Goal: Task Accomplishment & Management: Manage account settings

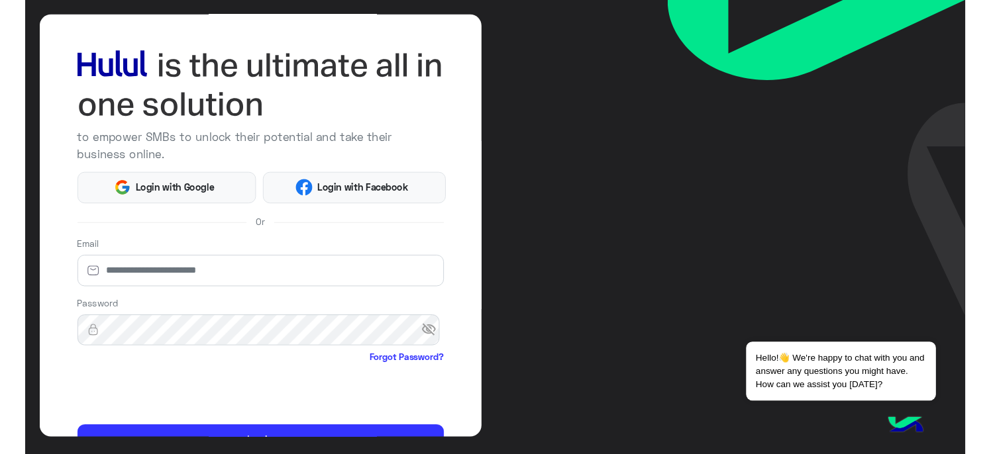
scroll to position [113, 0]
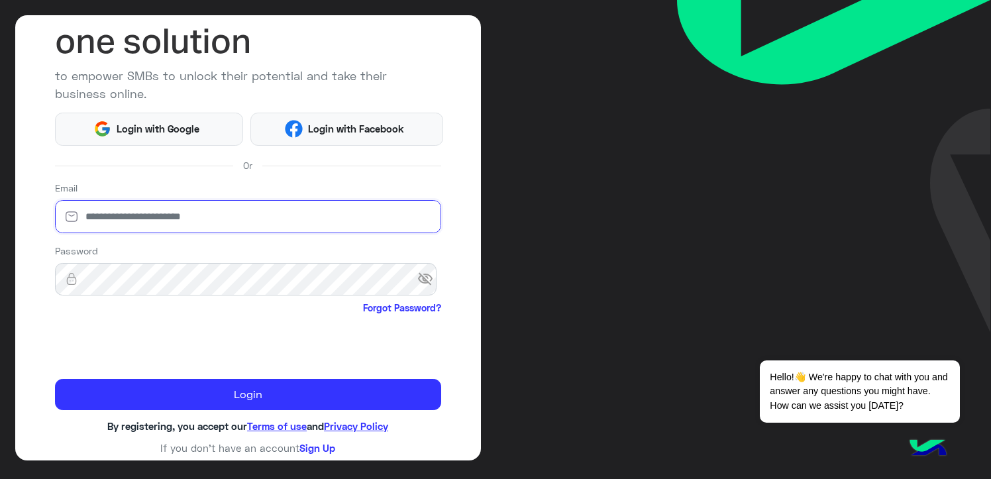
drag, startPoint x: 138, startPoint y: 227, endPoint x: 131, endPoint y: 224, distance: 7.1
click at [138, 227] on input "email" at bounding box center [248, 216] width 386 height 33
type input "**********"
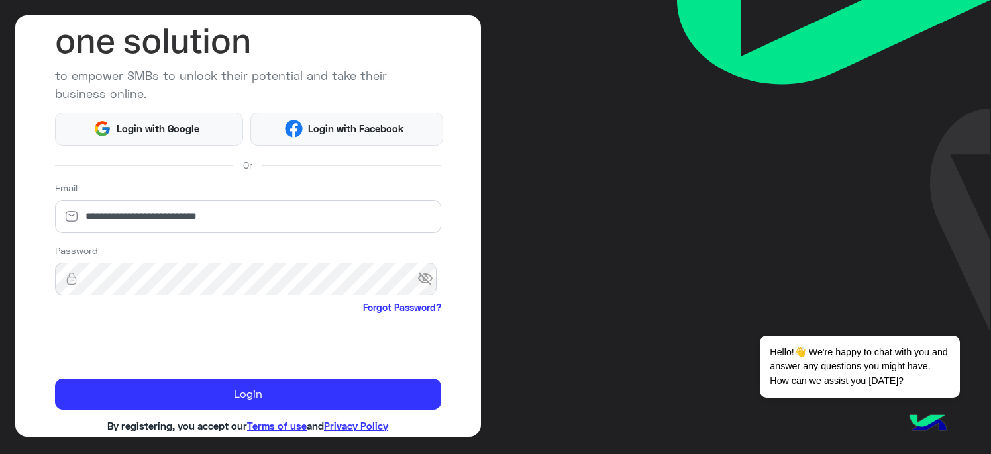
click at [421, 281] on span "visibility_off" at bounding box center [429, 279] width 24 height 24
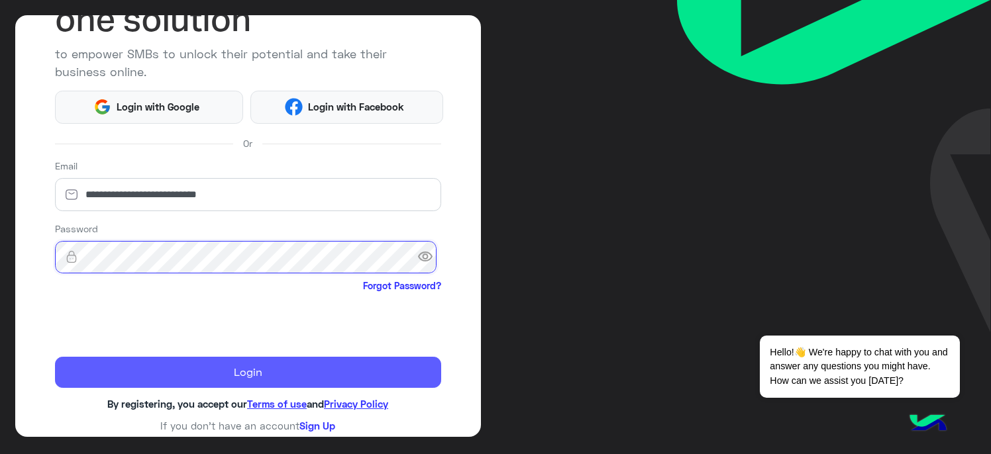
scroll to position [136, 0]
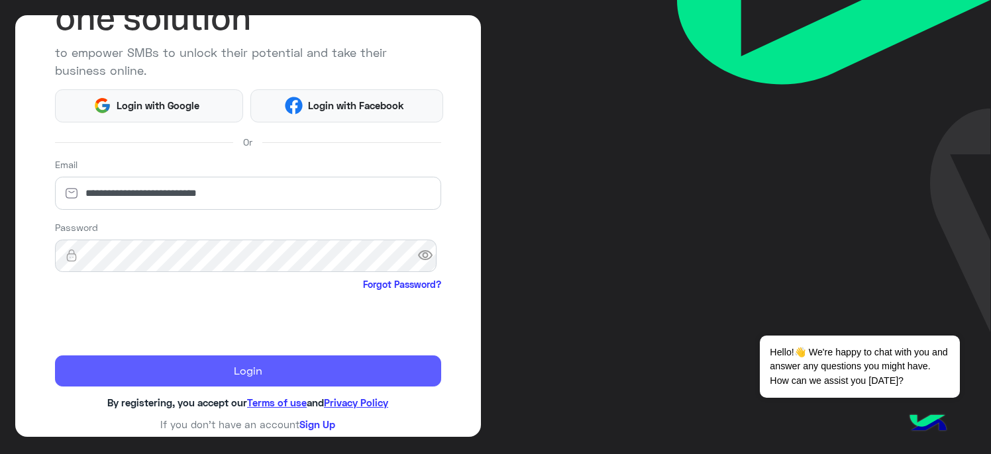
click at [169, 369] on button "Login" at bounding box center [248, 372] width 386 height 32
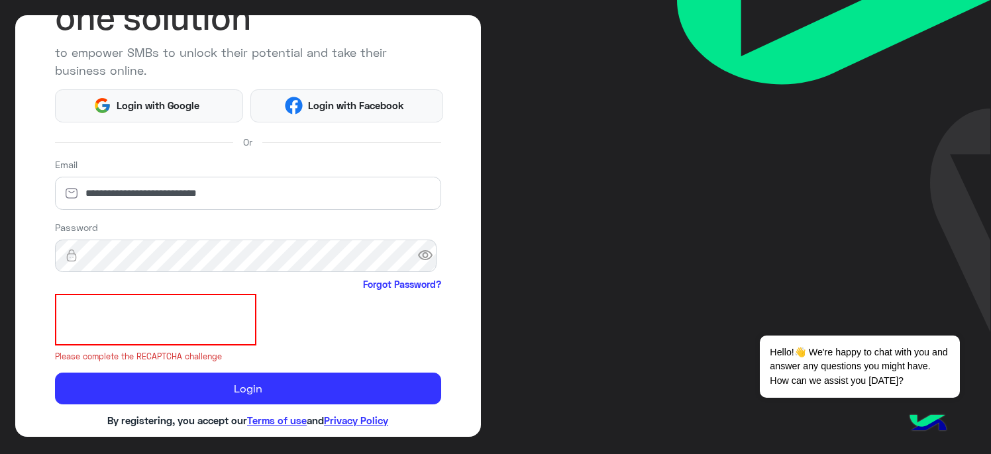
click at [95, 294] on iframe at bounding box center [155, 320] width 201 height 52
click at [146, 409] on div "**********" at bounding box center [248, 226] width 466 height 422
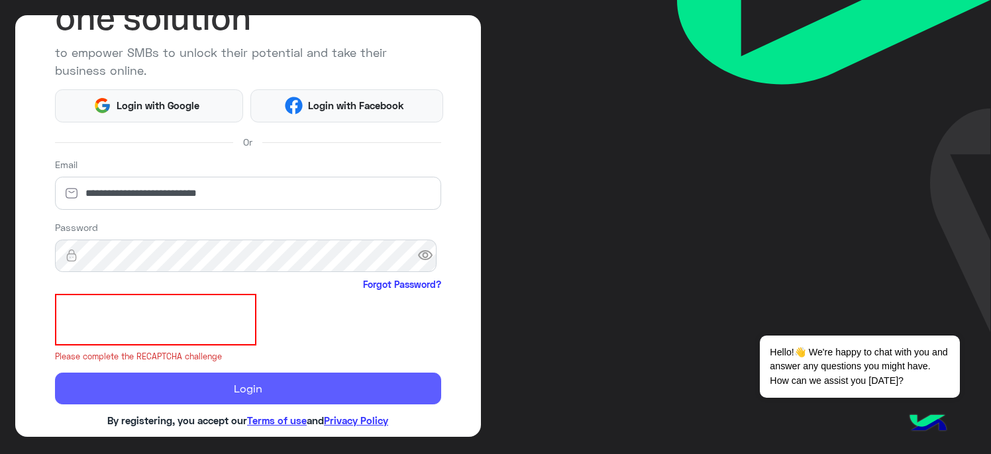
click at [136, 397] on button "Login" at bounding box center [248, 389] width 386 height 32
click at [130, 383] on button "Login" at bounding box center [248, 389] width 386 height 32
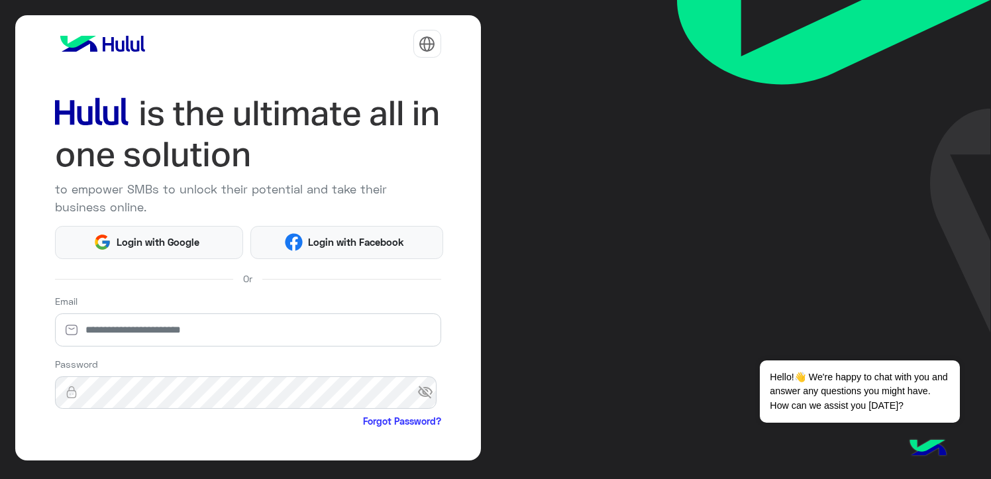
click at [123, 312] on div "Email" at bounding box center [248, 323] width 386 height 58
click at [119, 323] on input "email" at bounding box center [248, 329] width 386 height 33
type input "**********"
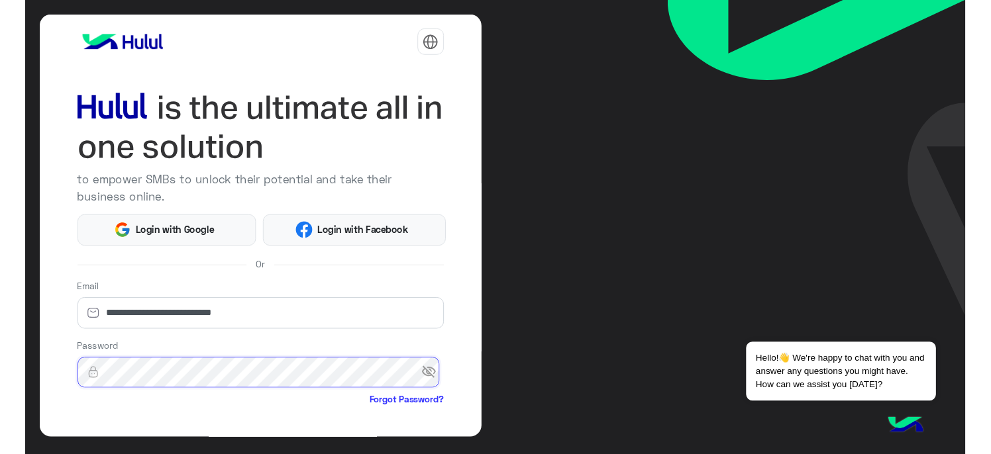
scroll to position [113, 0]
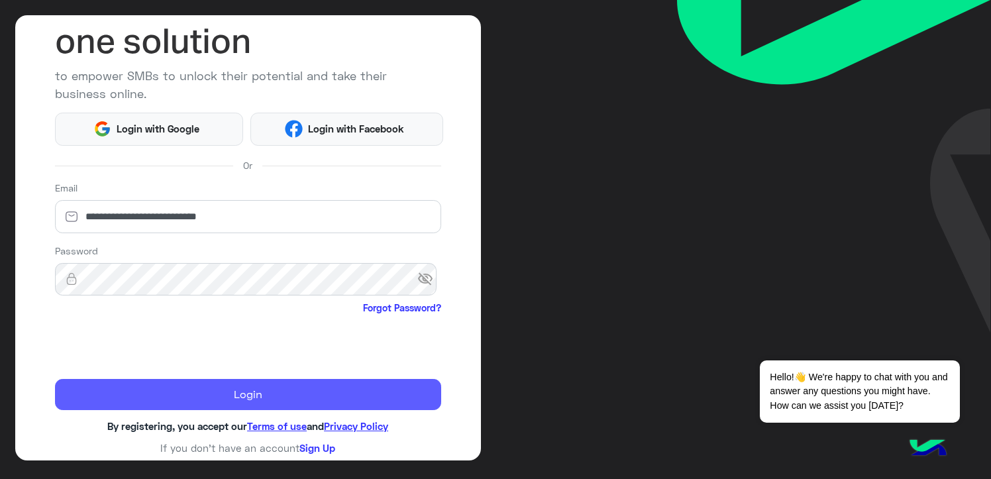
click at [282, 380] on button "Login" at bounding box center [248, 395] width 386 height 32
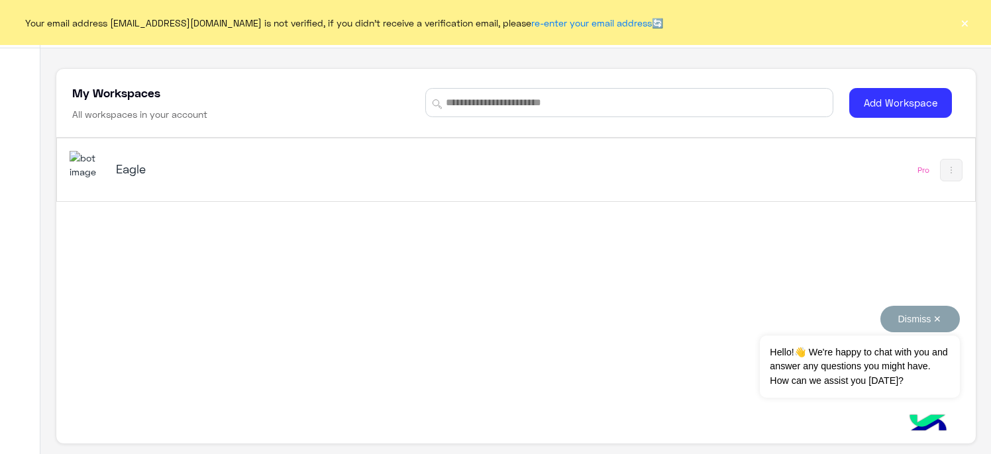
click at [880, 317] on button "Dismiss ✕" at bounding box center [919, 319] width 79 height 26
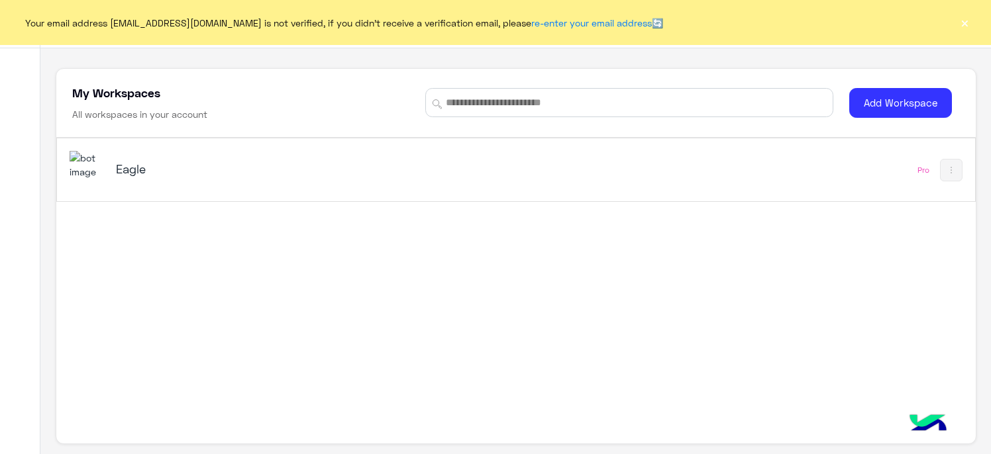
click at [128, 170] on h5 "Eagle" at bounding box center [276, 169] width 321 height 16
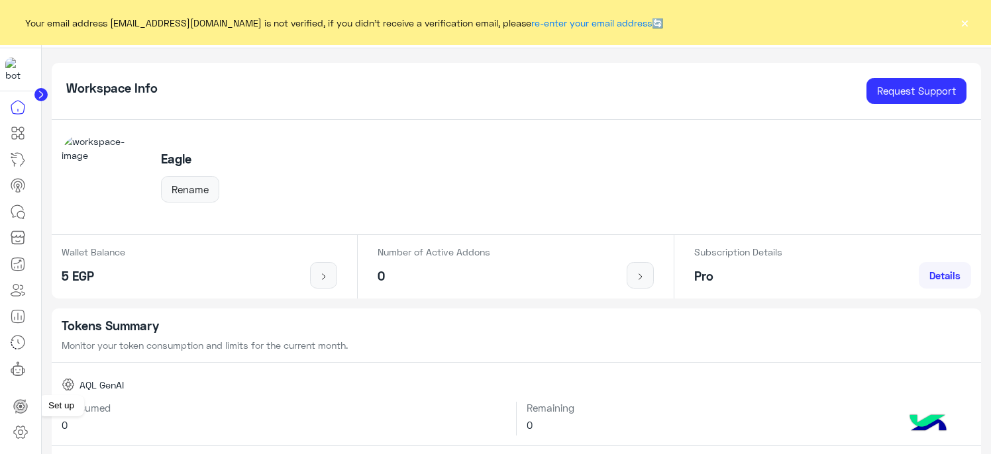
click at [21, 406] on circle at bounding box center [20, 406] width 3 height 3
click at [24, 432] on icon at bounding box center [21, 432] width 16 height 16
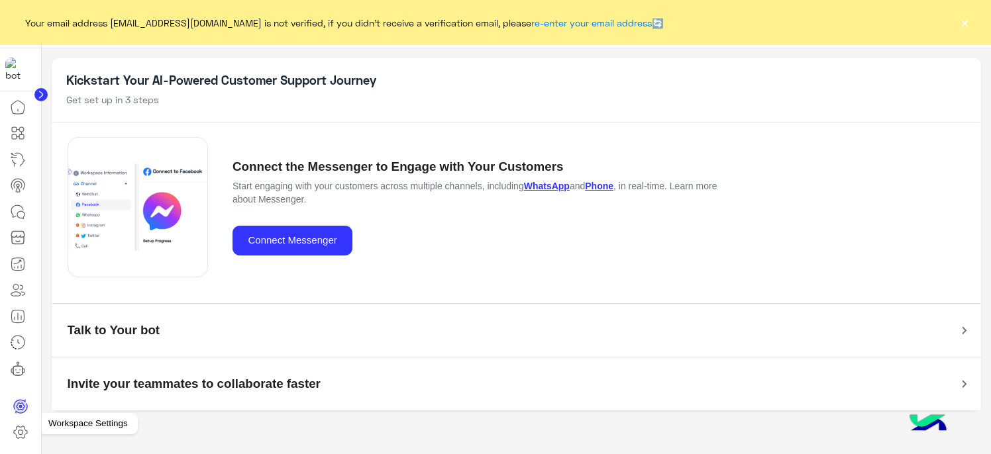
click at [24, 432] on icon at bounding box center [21, 432] width 16 height 16
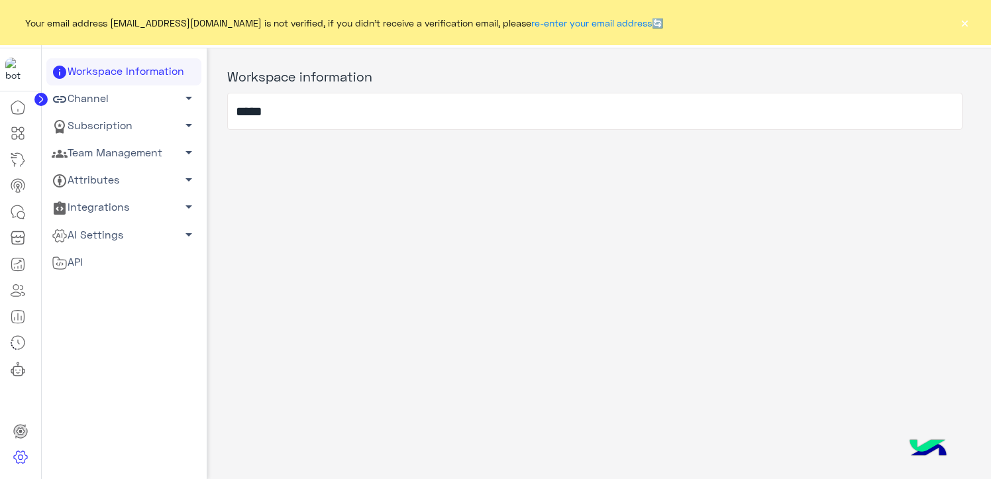
click at [123, 158] on link "Team Management arrow_drop_down" at bounding box center [123, 153] width 155 height 27
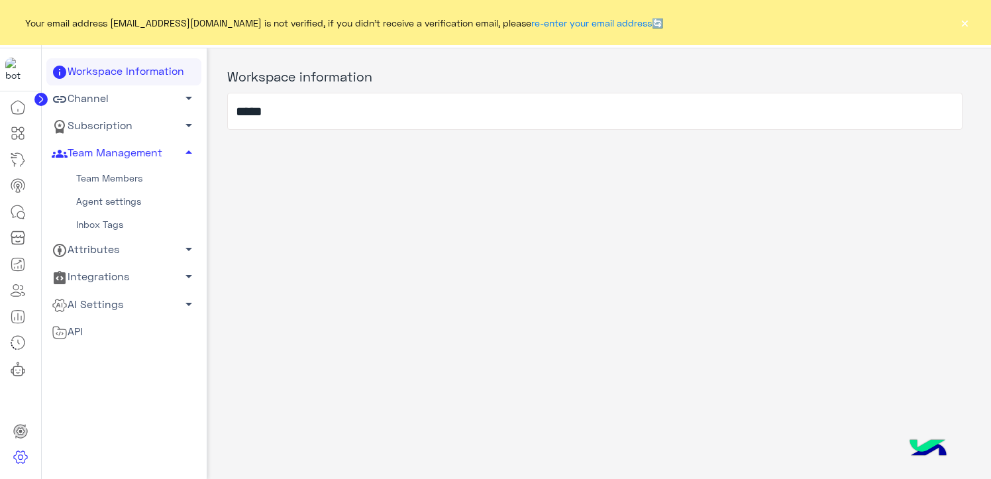
click at [108, 179] on link "Team Members" at bounding box center [123, 178] width 155 height 23
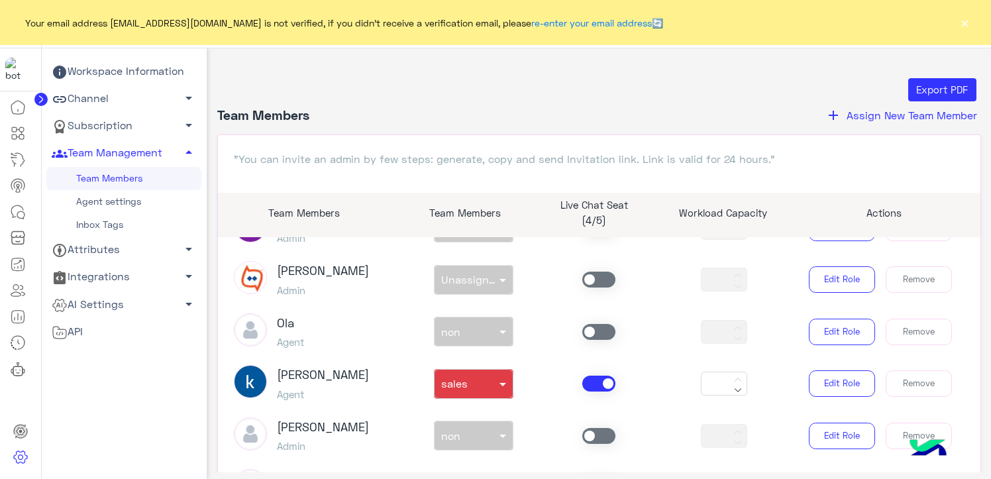
scroll to position [331, 0]
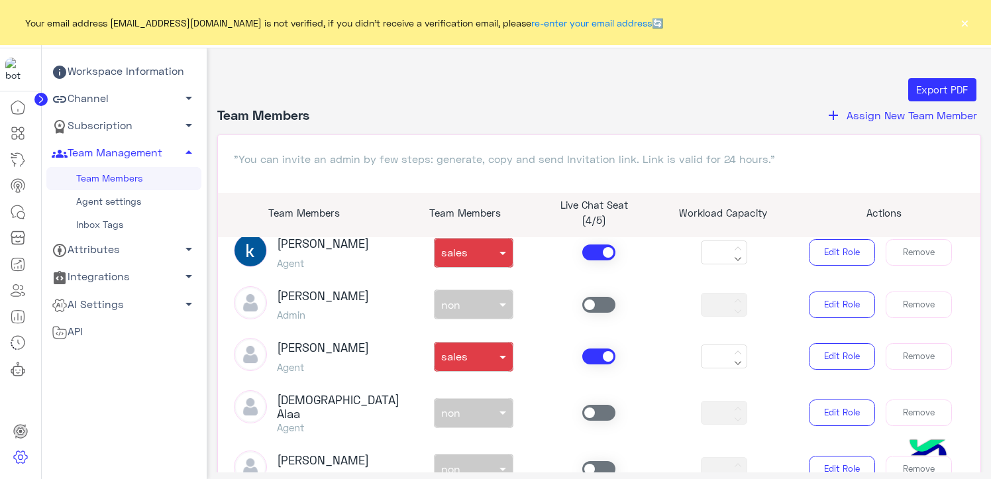
click at [587, 252] on span at bounding box center [598, 252] width 33 height 16
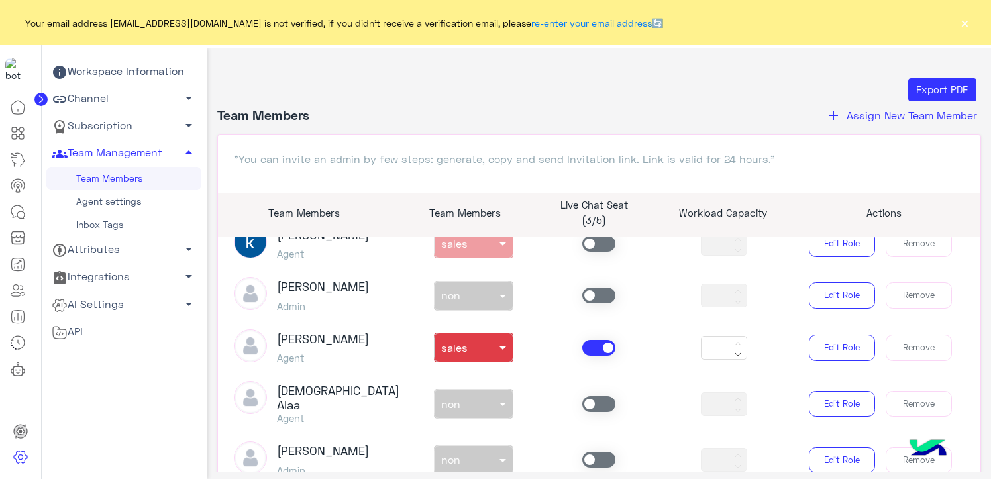
scroll to position [397, 0]
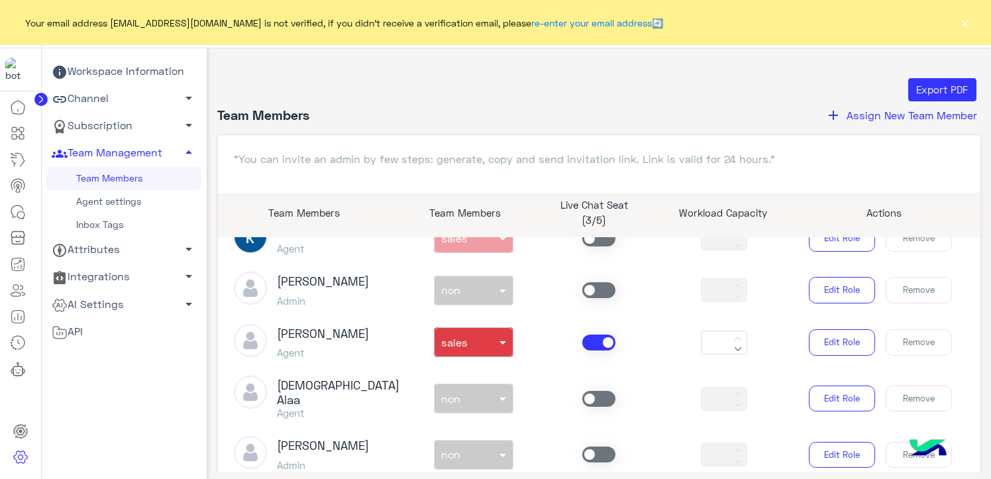
click at [588, 349] on span at bounding box center [598, 342] width 33 height 16
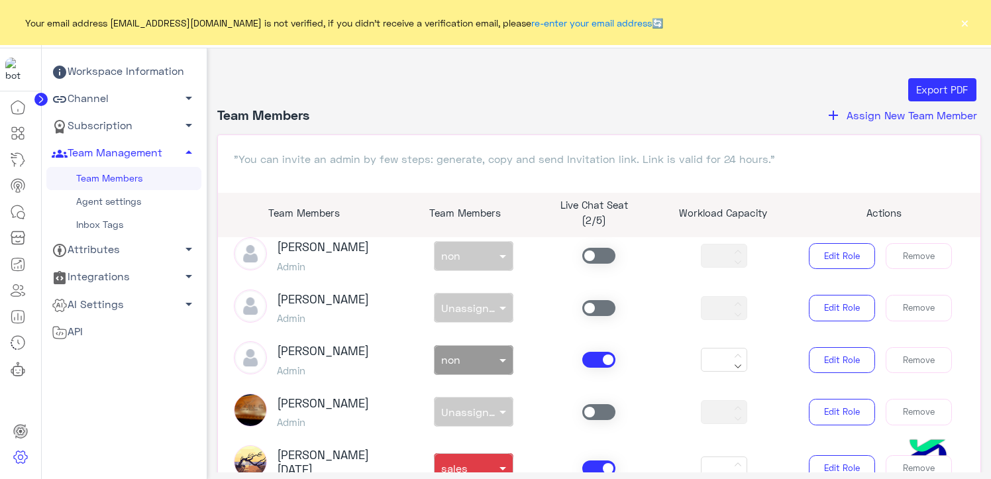
scroll to position [728, 0]
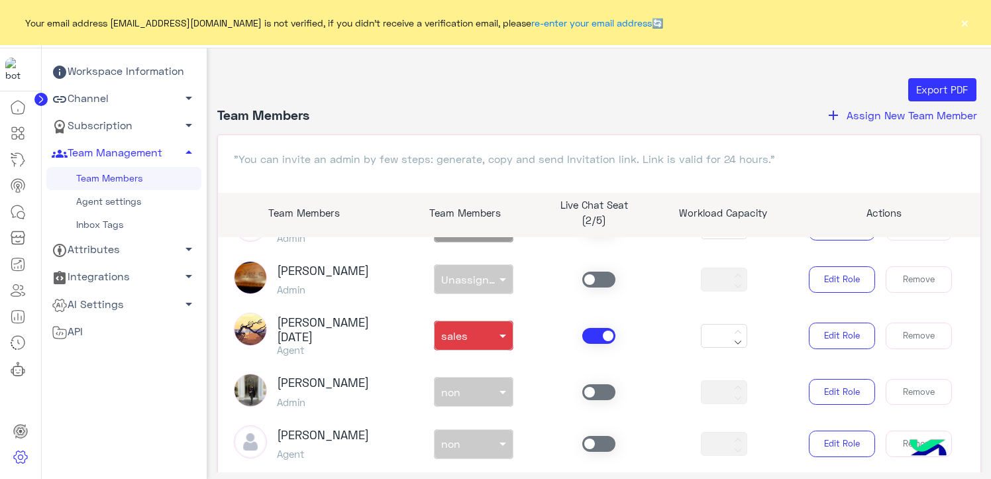
click at [597, 328] on span at bounding box center [598, 336] width 33 height 16
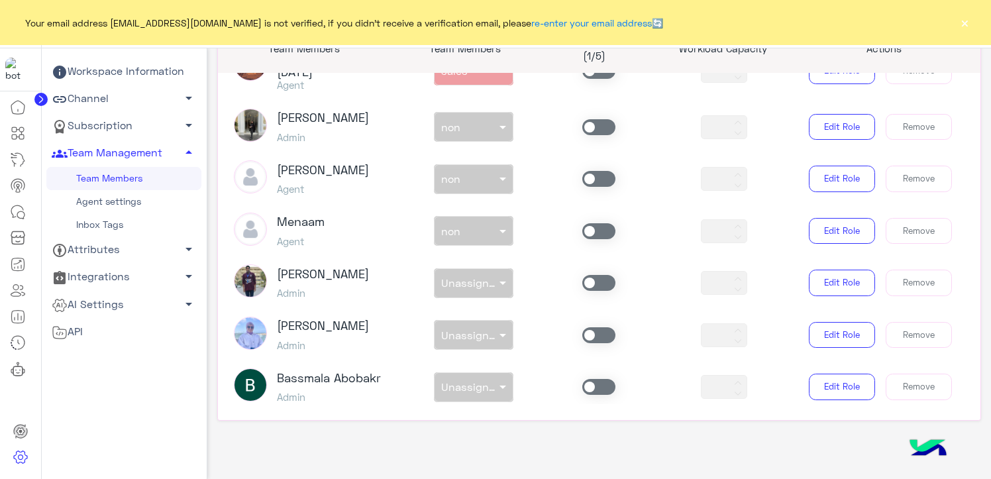
scroll to position [172, 0]
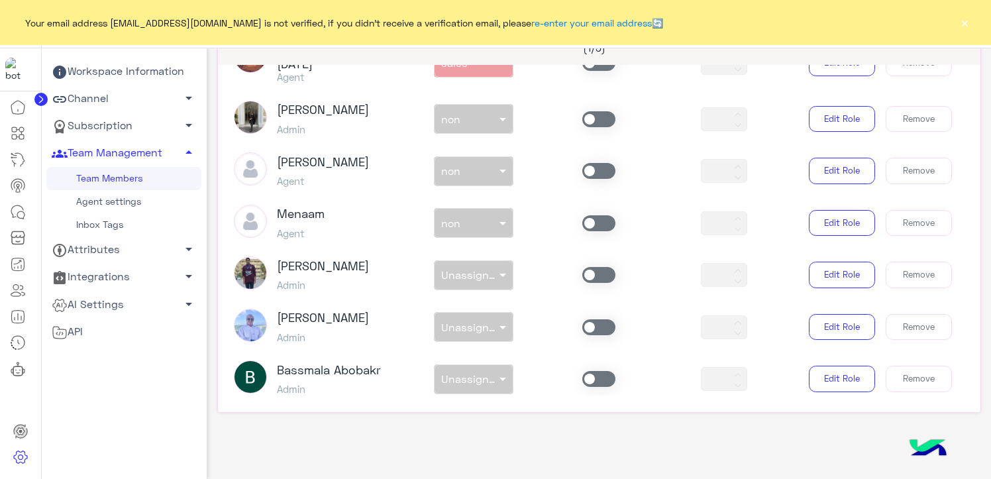
click at [604, 215] on span at bounding box center [598, 223] width 33 height 16
click at [479, 217] on div "non × non" at bounding box center [465, 223] width 62 height 13
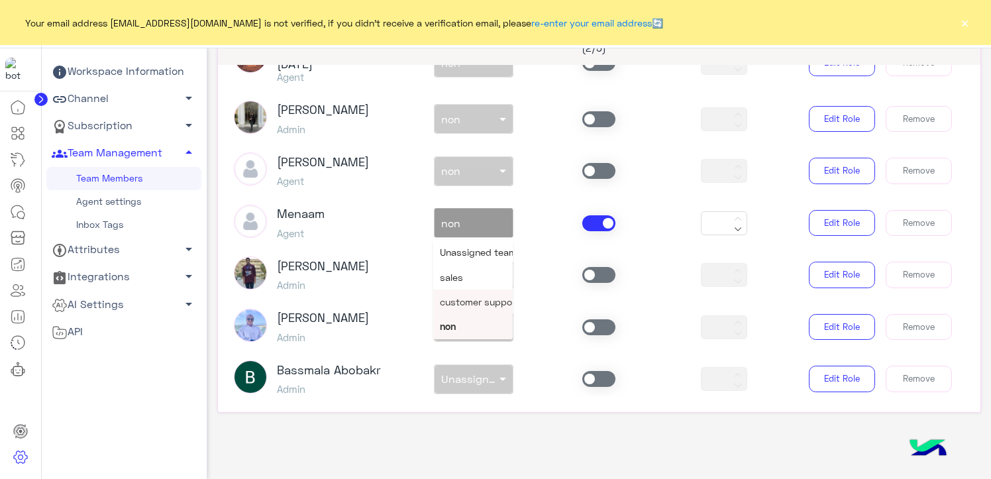
click at [474, 296] on span "customer support" at bounding box center [479, 301] width 79 height 11
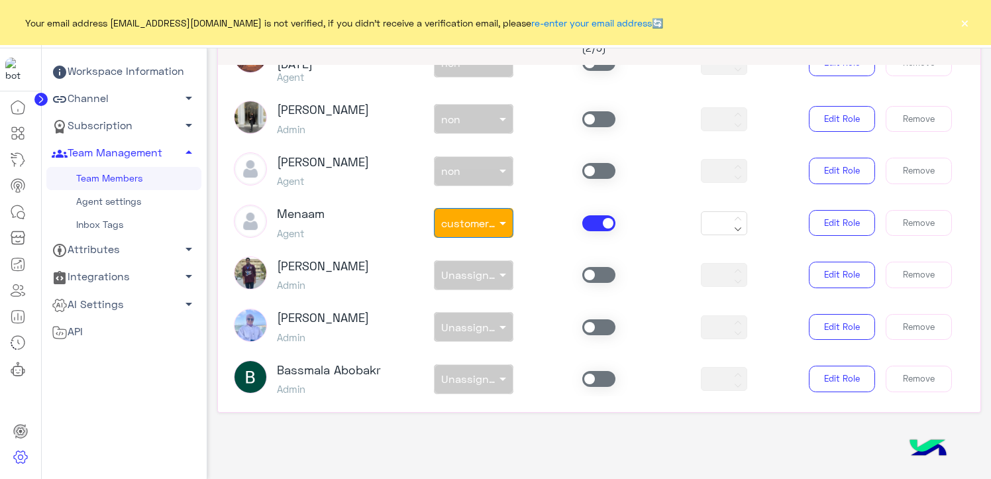
drag, startPoint x: 599, startPoint y: 148, endPoint x: 597, endPoint y: 156, distance: 8.2
click at [599, 163] on span at bounding box center [598, 171] width 33 height 16
click at [477, 160] on div at bounding box center [473, 167] width 78 height 15
